Goal: Navigation & Orientation: Find specific page/section

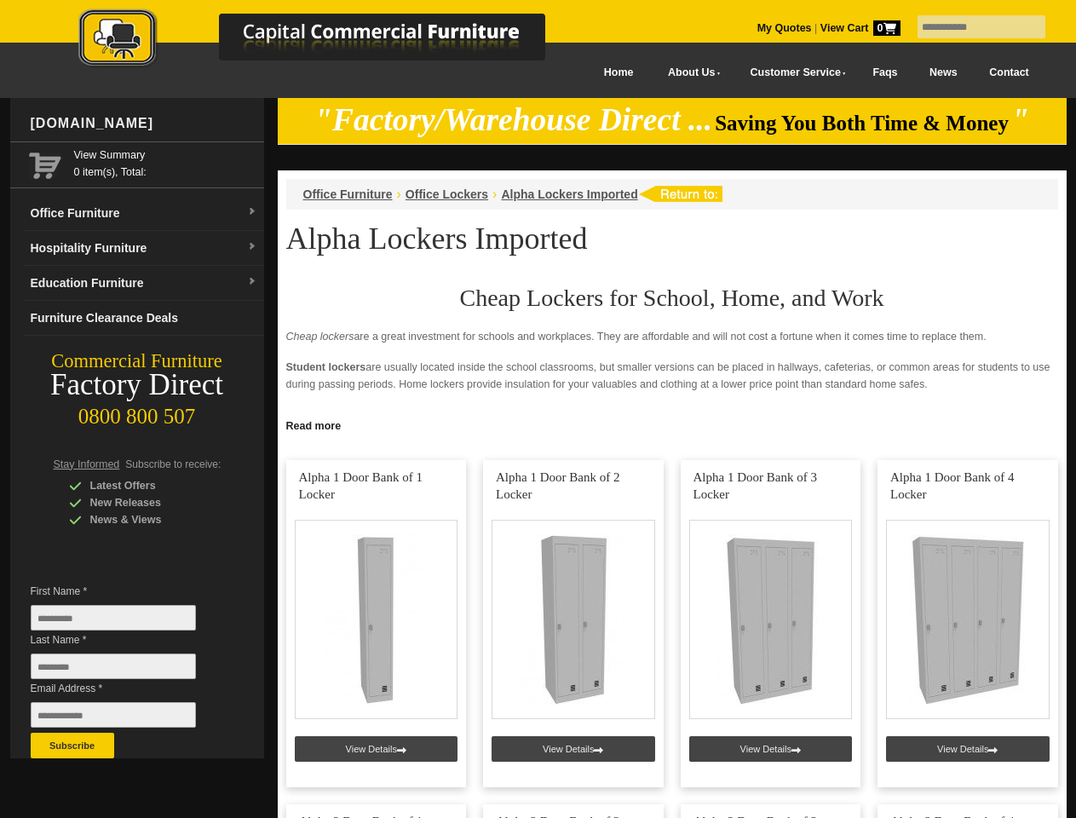
click at [971, 27] on input "text" at bounding box center [982, 26] width 128 height 23
click at [126, 671] on input "Last Name *" at bounding box center [113, 667] width 165 height 26
click at [72, 746] on button "Subscribe" at bounding box center [73, 746] width 84 height 26
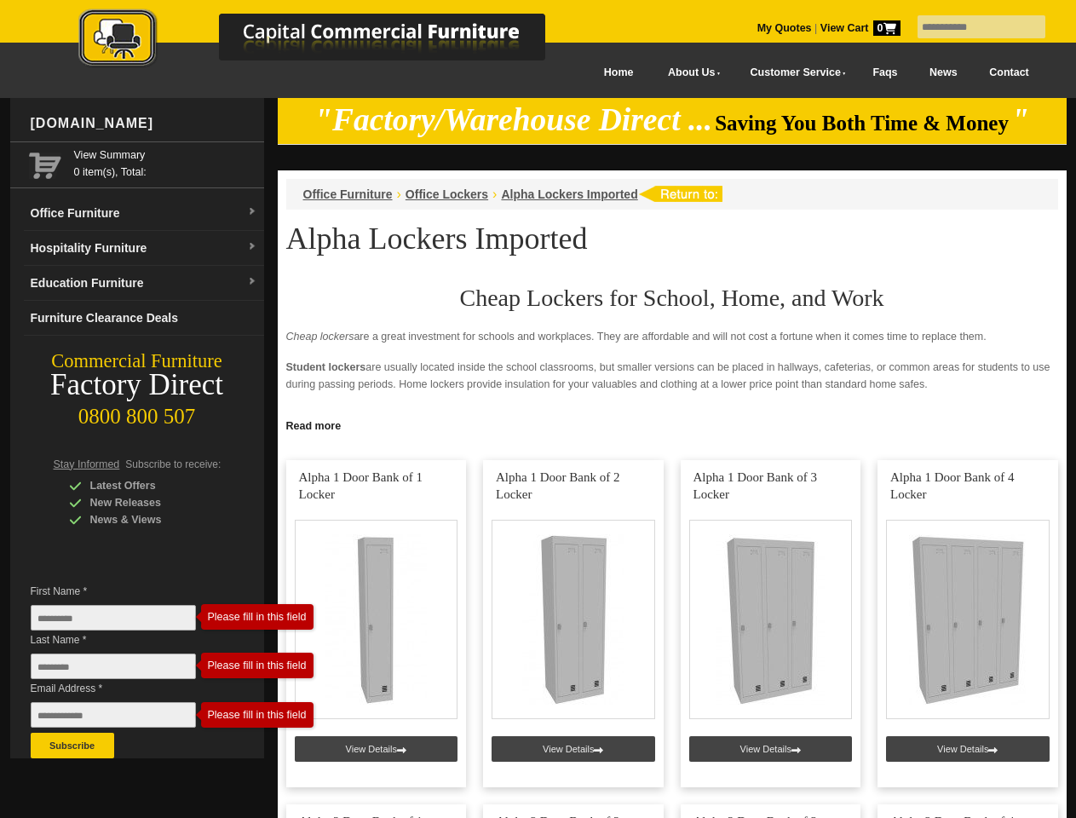
click at [672, 424] on link "Read more" at bounding box center [672, 423] width 789 height 21
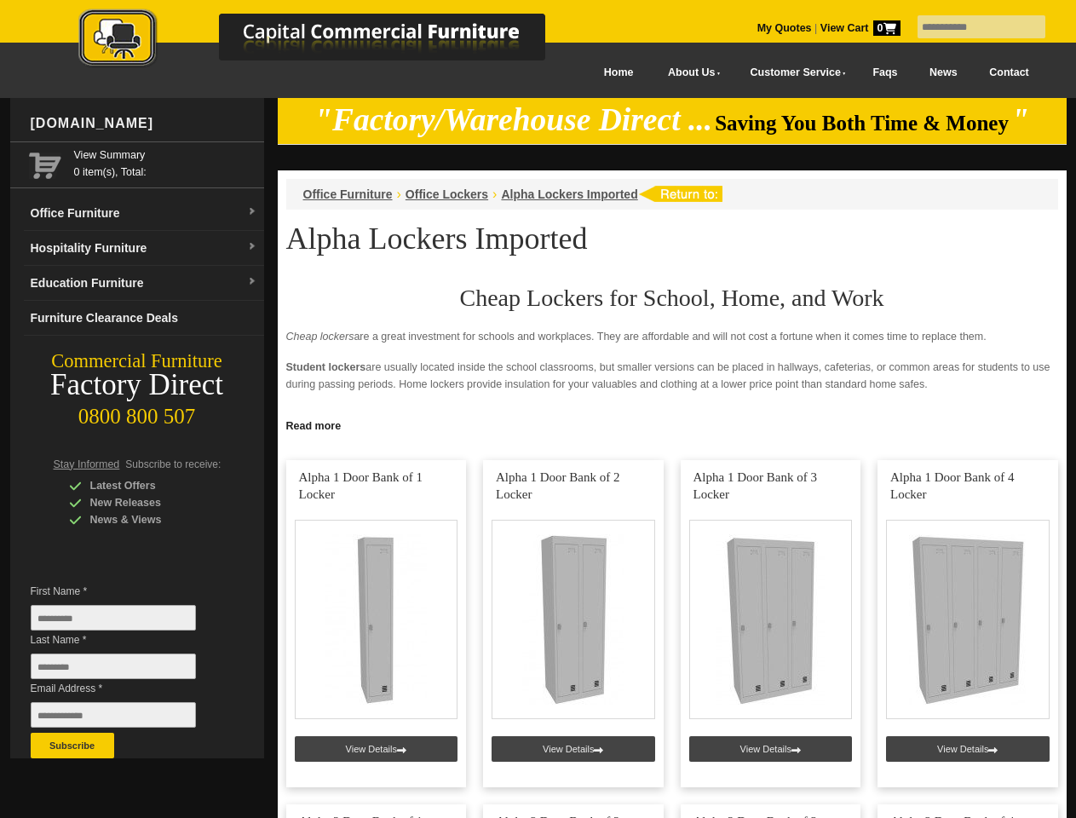
click at [971, 27] on input "text" at bounding box center [982, 26] width 128 height 23
click at [126, 671] on input "Last Name *" at bounding box center [113, 667] width 165 height 26
click at [72, 746] on button "Subscribe" at bounding box center [73, 746] width 84 height 26
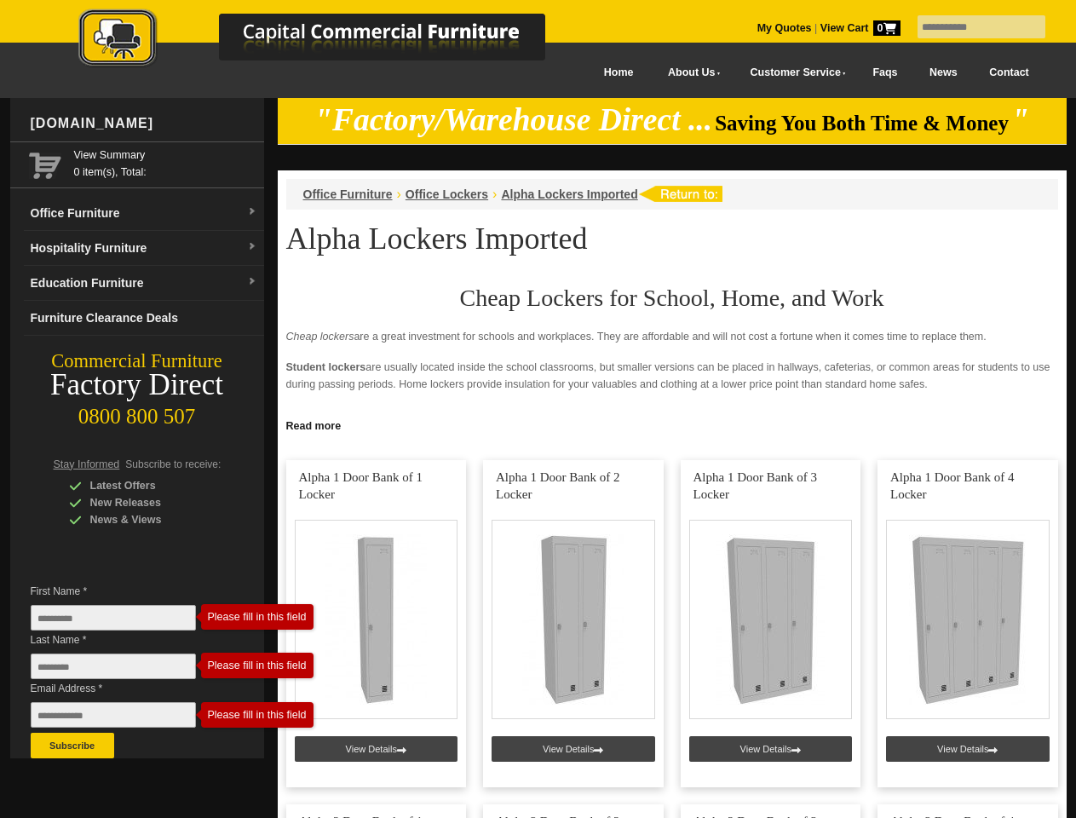
click at [672, 424] on link "Read more" at bounding box center [672, 423] width 789 height 21
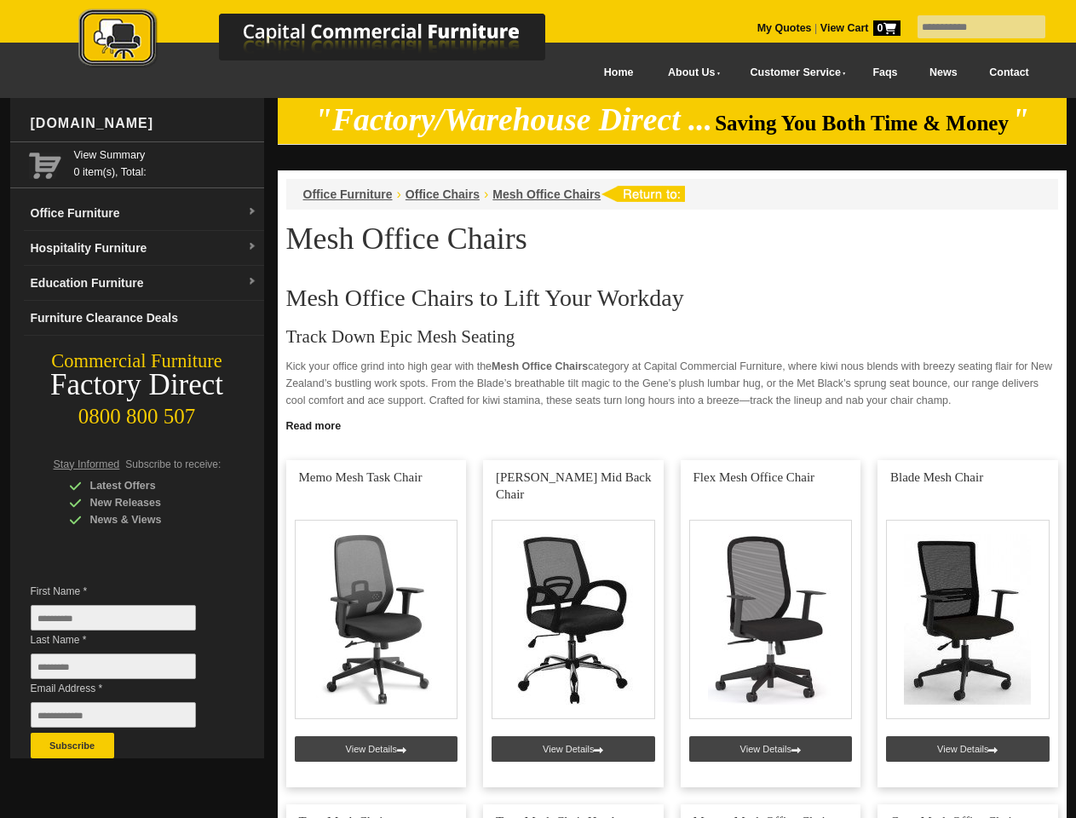
click at [971, 27] on input "text" at bounding box center [982, 26] width 128 height 23
click at [126, 671] on input "Last Name *" at bounding box center [113, 667] width 165 height 26
click at [72, 746] on button "Subscribe" at bounding box center [73, 746] width 84 height 26
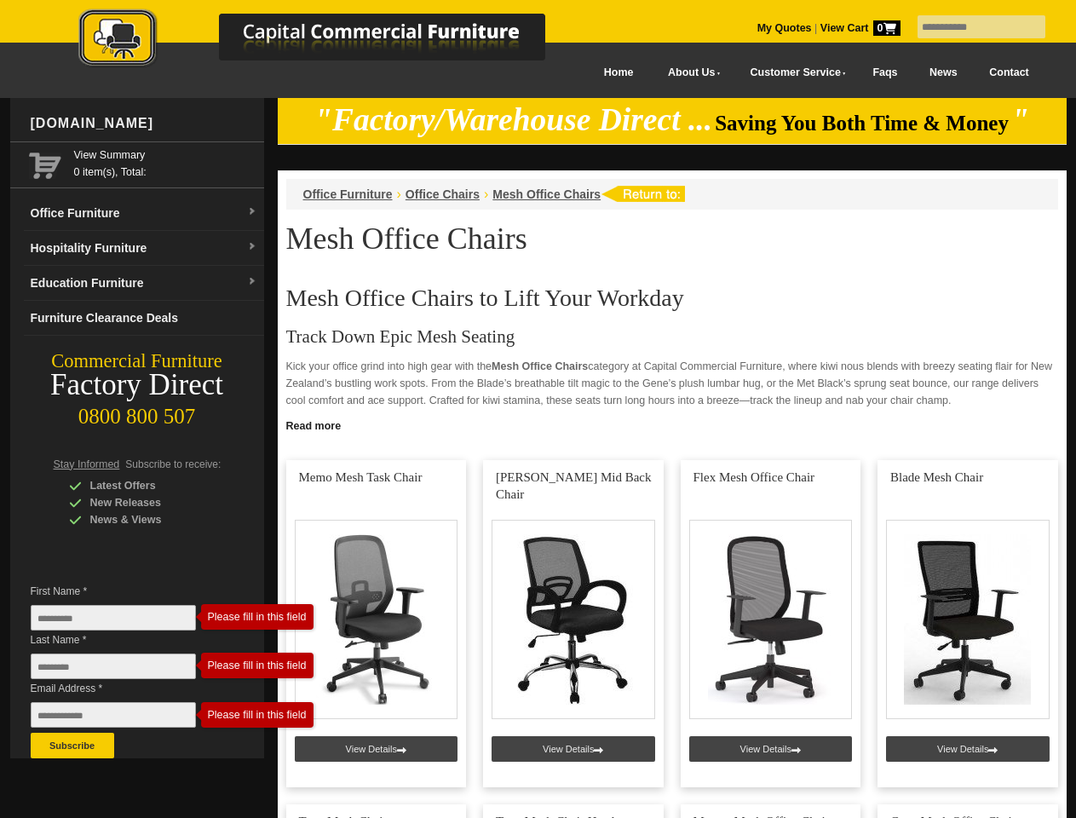
click at [672, 424] on link "Read more" at bounding box center [672, 423] width 789 height 21
